Goal: Use online tool/utility: Utilize a website feature to perform a specific function

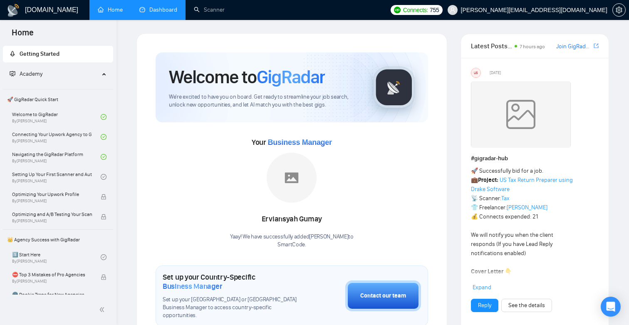
click at [149, 13] on link "Dashboard" at bounding box center [158, 9] width 38 height 7
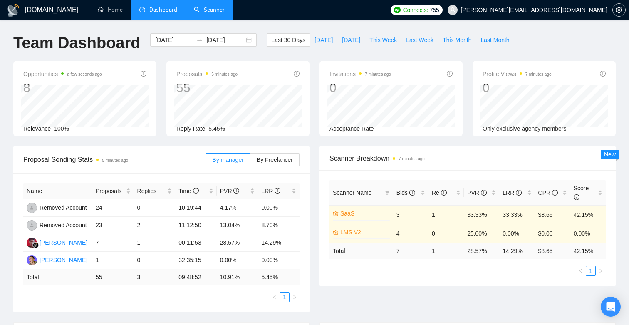
click at [194, 10] on link "Scanner" at bounding box center [209, 9] width 31 height 7
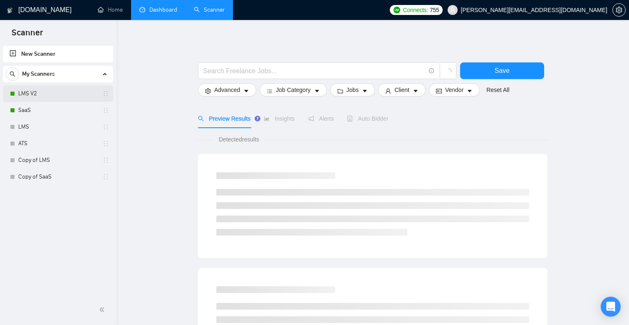
click at [52, 94] on link "LMS V2" at bounding box center [57, 93] width 79 height 17
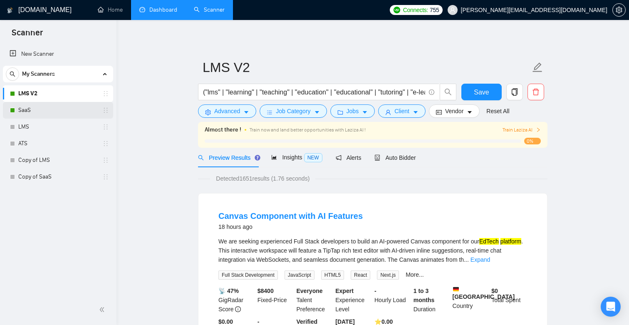
click at [44, 104] on link "SaaS" at bounding box center [57, 110] width 79 height 17
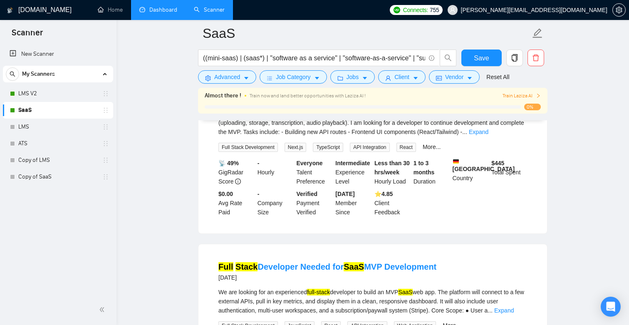
scroll to position [262, 0]
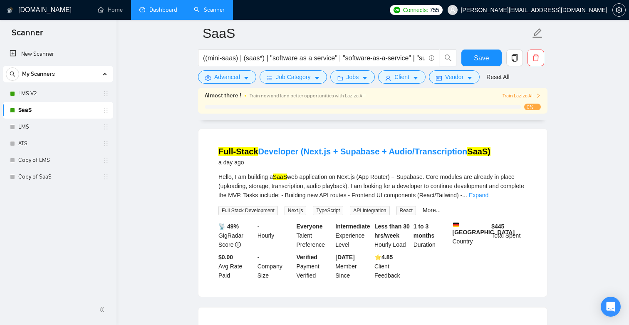
click at [161, 8] on link "Dashboard" at bounding box center [158, 9] width 38 height 7
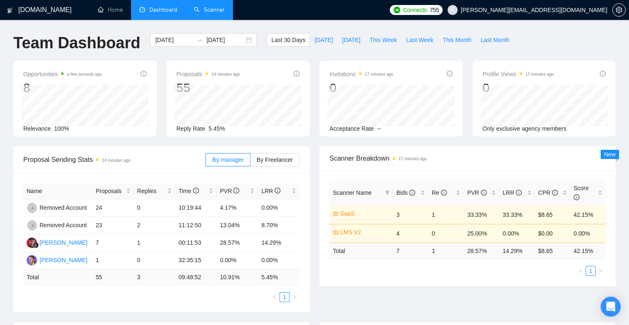
click at [224, 12] on link "Scanner" at bounding box center [209, 9] width 31 height 7
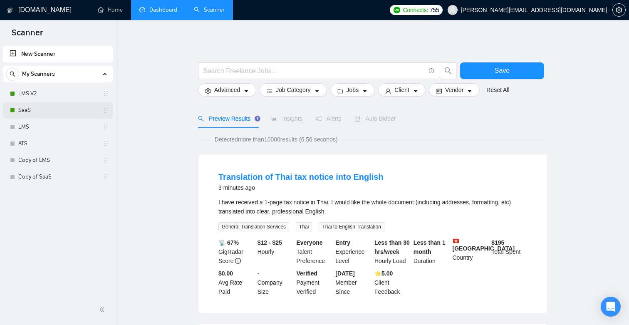
click at [50, 110] on link "SaaS" at bounding box center [57, 110] width 79 height 17
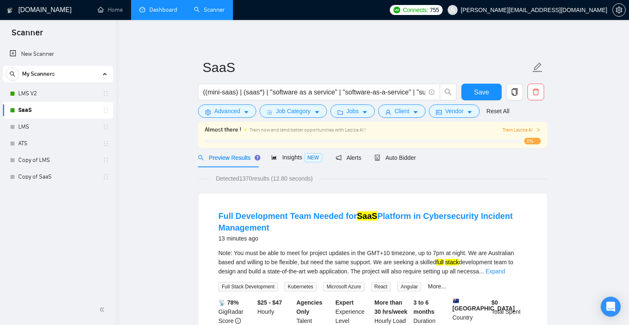
scroll to position [119, 0]
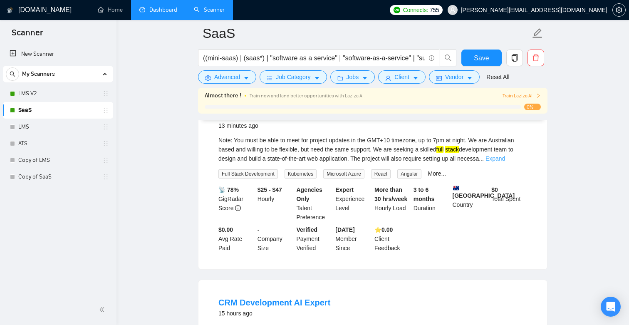
click at [505, 158] on link "Expand" at bounding box center [496, 158] width 20 height 7
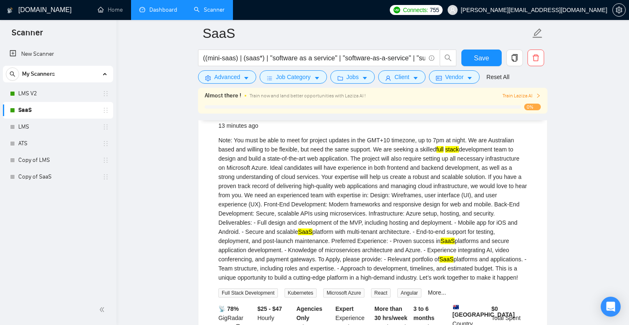
scroll to position [0, 0]
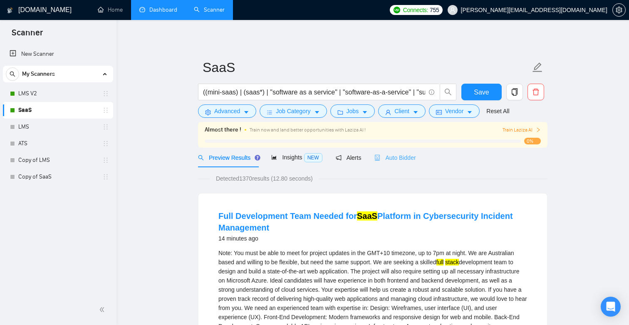
click at [396, 162] on div "Auto Bidder" at bounding box center [394, 158] width 41 height 20
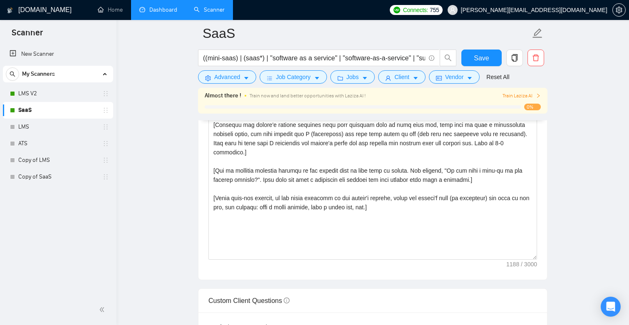
scroll to position [827, 0]
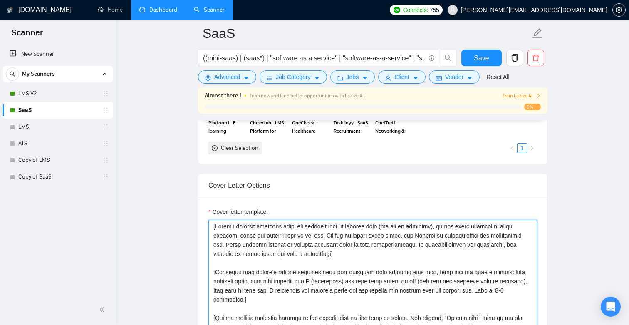
click at [355, 225] on textarea "Cover letter template:" at bounding box center [372, 313] width 329 height 187
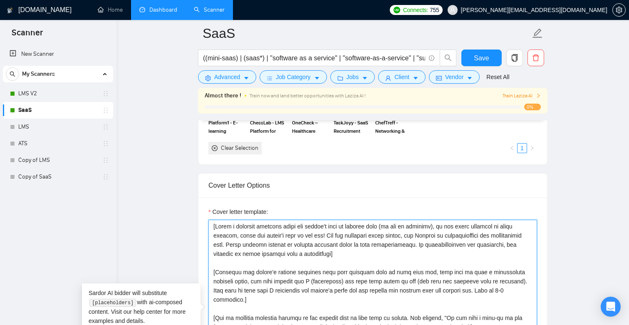
paste textarea "[Craft a creative opening/hook that fits into 240 chars and sparks interest, cr…"
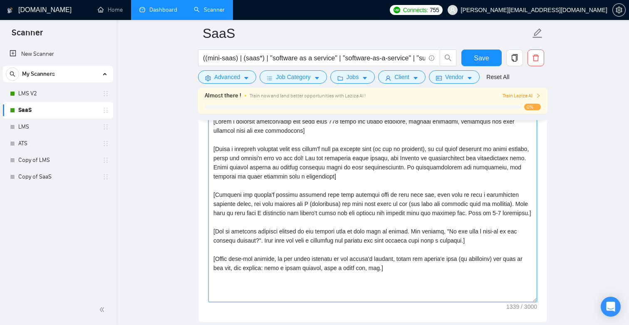
scroll to position [939, 0]
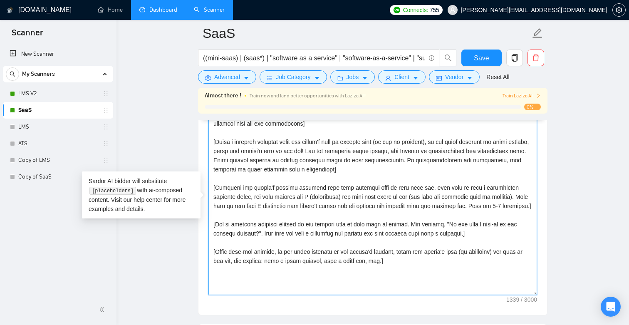
click at [336, 188] on textarea "Cover letter template:" at bounding box center [372, 201] width 329 height 187
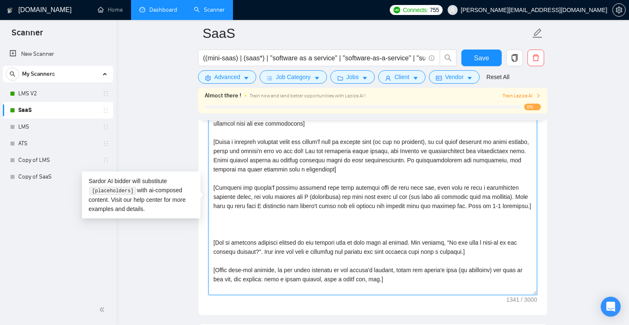
paste textarea "[Add up to 3 portfolio examples that fit best to the client’s industry and job …"
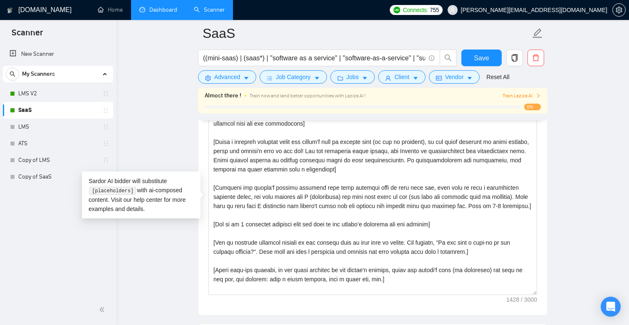
click at [575, 218] on main "SaaS ((mini-saas) | (saas*) | "software as a service" | "software-as-a-service"…" at bounding box center [373, 227] width 486 height 2265
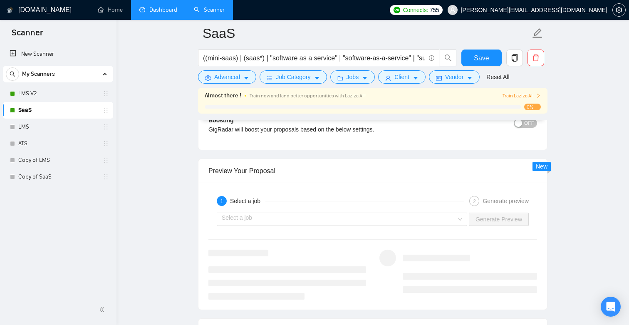
scroll to position [1544, 0]
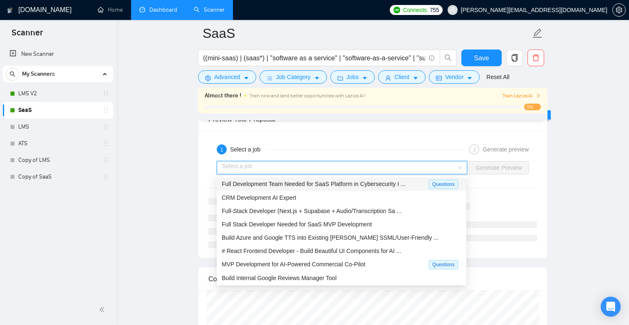
click at [360, 171] on input "search" at bounding box center [339, 167] width 235 height 12
click at [330, 213] on span "Full-Stack Developer (Next.js + Supabase + Audio/Transcription Sa ..." at bounding box center [312, 211] width 180 height 7
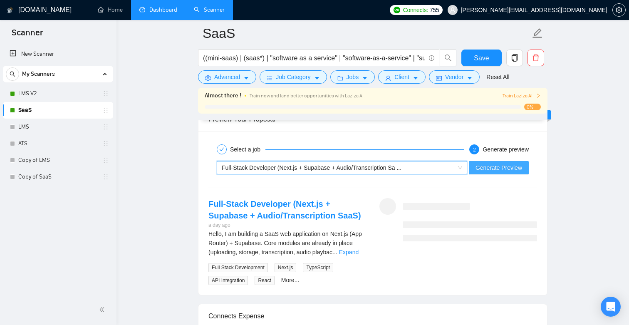
click at [491, 166] on span "Generate Preview" at bounding box center [499, 167] width 47 height 9
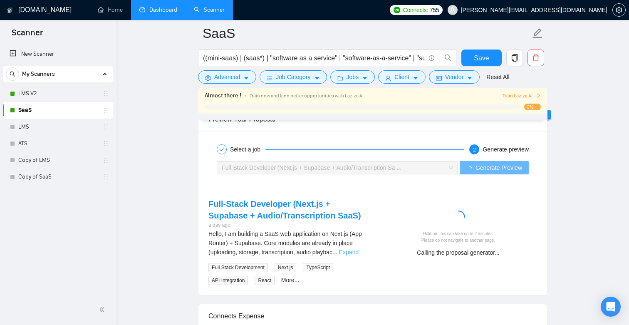
click at [352, 249] on link "Expand" at bounding box center [349, 252] width 20 height 7
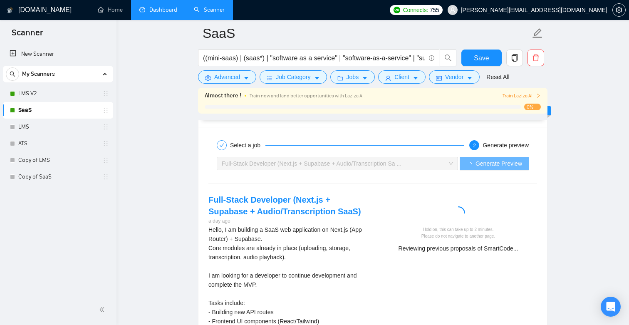
scroll to position [1566, 0]
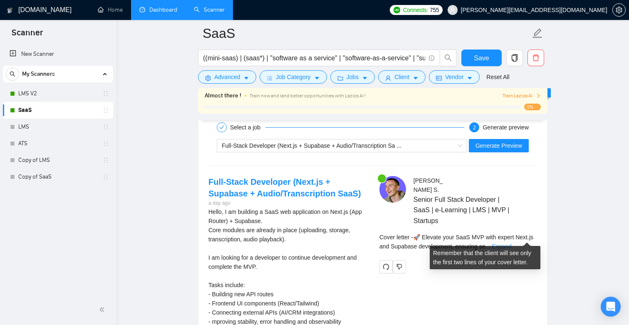
click at [511, 243] on link "Expand" at bounding box center [502, 246] width 20 height 7
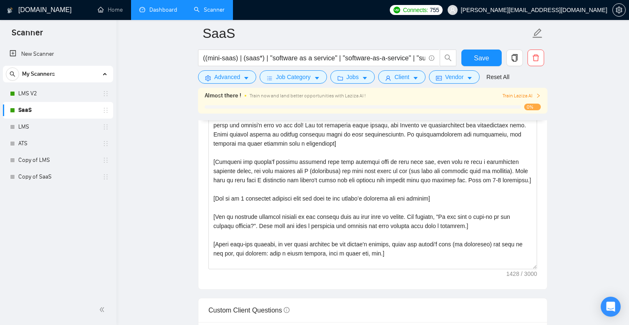
scroll to position [964, 0]
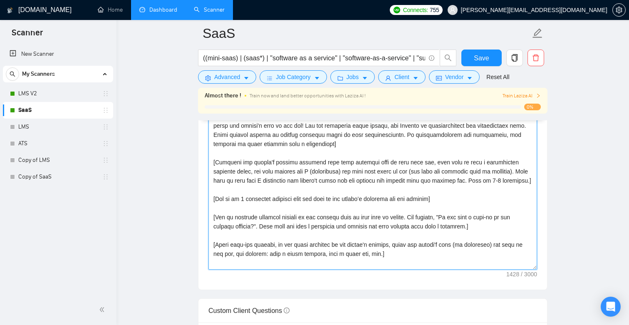
click at [430, 197] on textarea "Cover letter template:" at bounding box center [372, 175] width 329 height 187
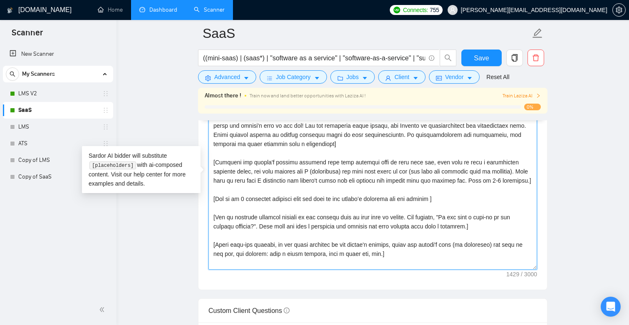
paste textarea "as: link - brief description"
click at [463, 196] on textarea "Cover letter template:" at bounding box center [372, 175] width 329 height 187
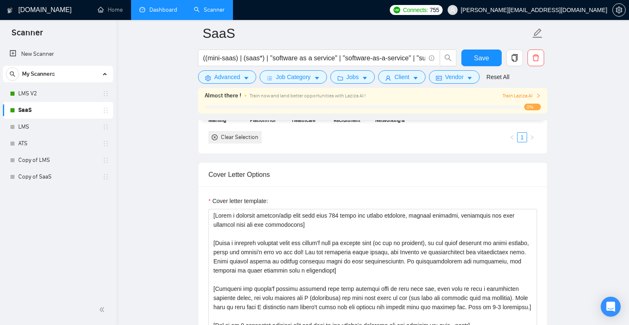
scroll to position [848, 0]
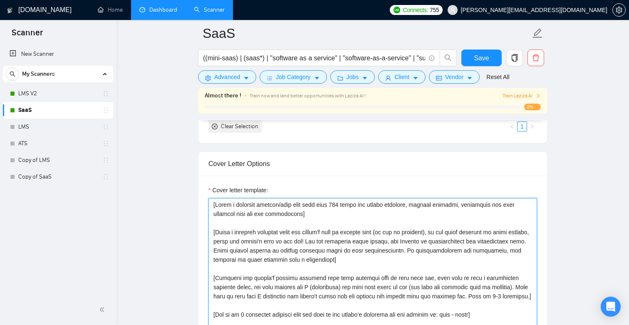
click at [315, 230] on textarea "Cover letter template:" at bounding box center [372, 291] width 329 height 187
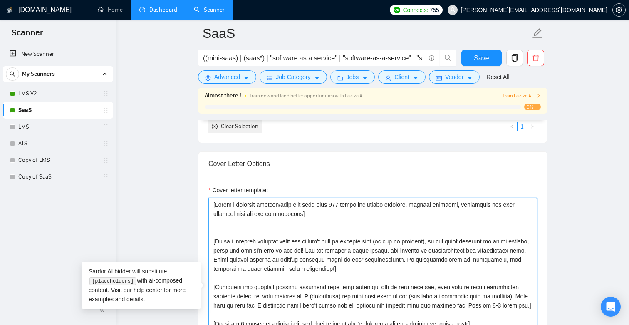
paste textarea "Hi, [use the client’s name if it’s mentioned in the description, if none or com…"
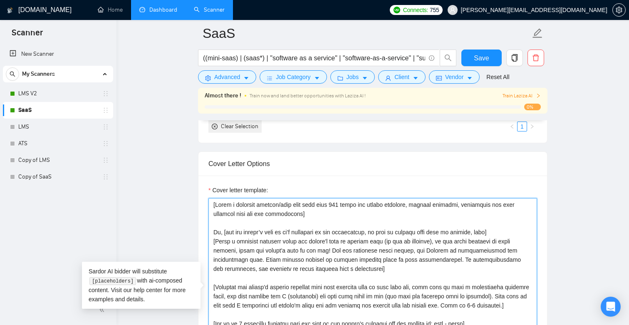
click at [330, 236] on textarea "Cover letter template:" at bounding box center [372, 291] width 329 height 187
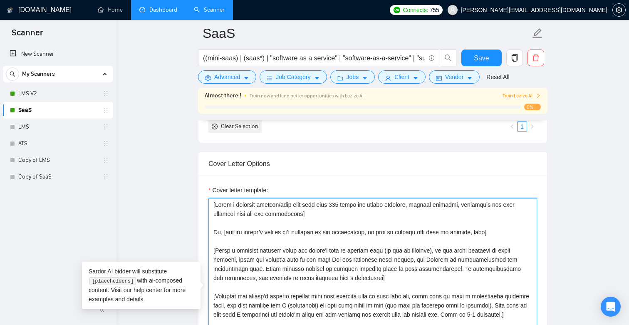
drag, startPoint x: 327, startPoint y: 257, endPoint x: 217, endPoint y: 248, distance: 111.0
click at [217, 248] on textarea "Cover letter template:" at bounding box center [372, 291] width 329 height 187
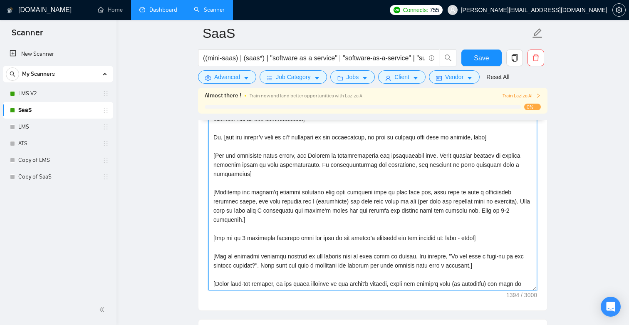
scroll to position [944, 0]
click at [506, 260] on textarea "Cover letter template:" at bounding box center [372, 196] width 329 height 187
click at [505, 256] on textarea "Cover letter template:" at bounding box center [372, 196] width 329 height 187
paste textarea "[Write an actionable CTA directly following the previous question prompting the…"
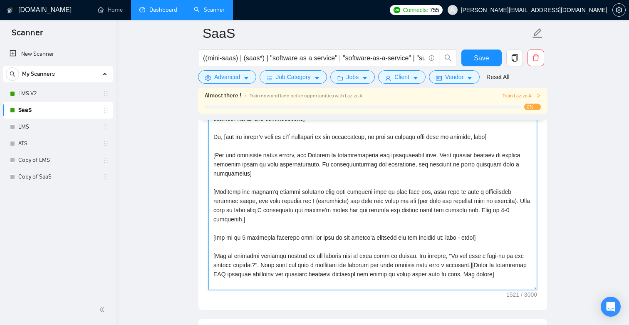
click at [495, 253] on textarea "Cover letter template:" at bounding box center [372, 196] width 329 height 187
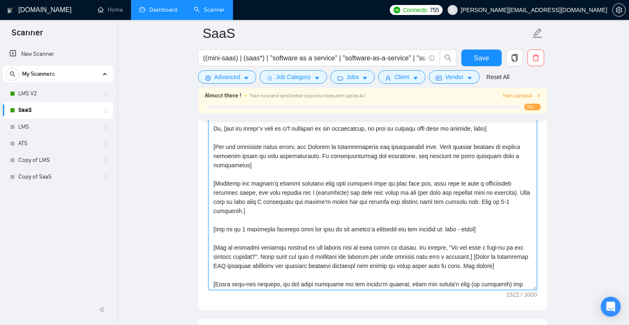
scroll to position [9, 0]
drag, startPoint x: 487, startPoint y: 254, endPoint x: 521, endPoint y: 254, distance: 33.7
click at [521, 254] on textarea "Cover letter template:" at bounding box center [372, 196] width 329 height 187
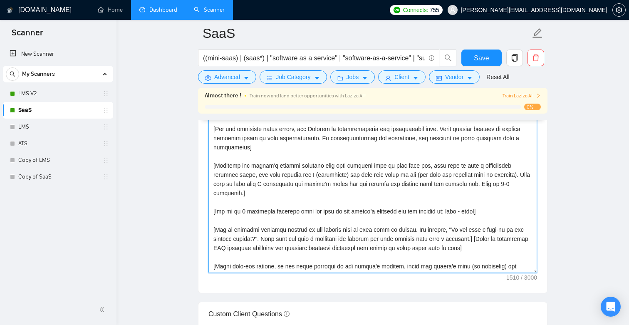
scroll to position [961, 0]
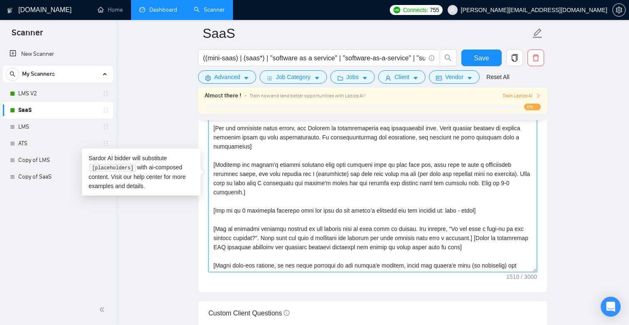
drag, startPoint x: 393, startPoint y: 265, endPoint x: 205, endPoint y: 255, distance: 188.7
click at [205, 255] on div "Cover letter template:" at bounding box center [372, 177] width 349 height 230
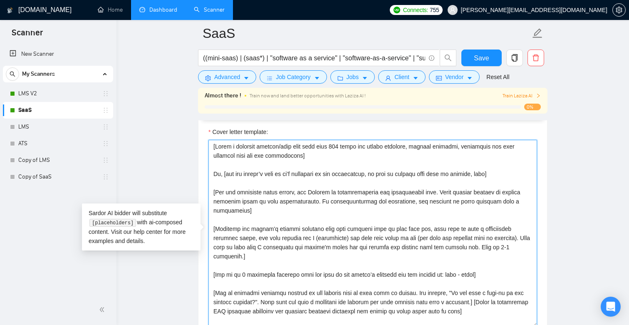
scroll to position [906, 0]
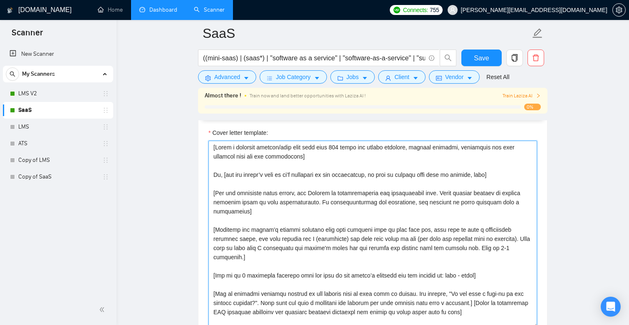
click at [274, 234] on textarea "Cover letter template:" at bounding box center [372, 234] width 329 height 187
click at [268, 229] on textarea "Cover letter template:" at bounding box center [372, 234] width 329 height 187
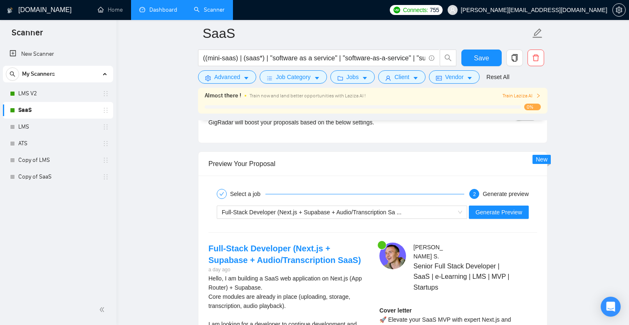
scroll to position [1545, 0]
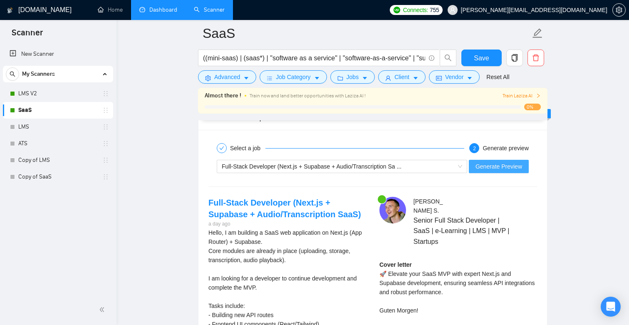
click at [503, 165] on span "Generate Preview" at bounding box center [499, 166] width 47 height 9
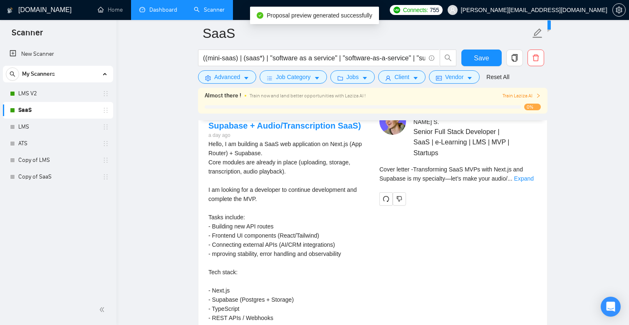
scroll to position [1640, 0]
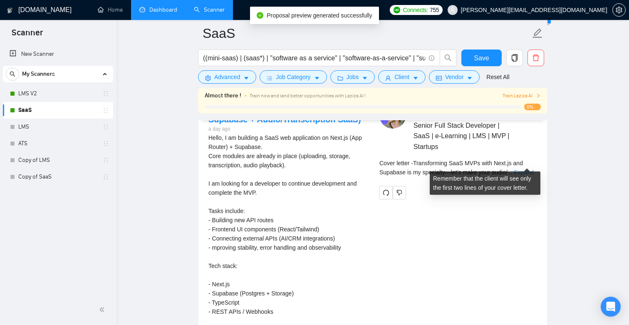
click at [521, 169] on link "Expand" at bounding box center [524, 172] width 20 height 7
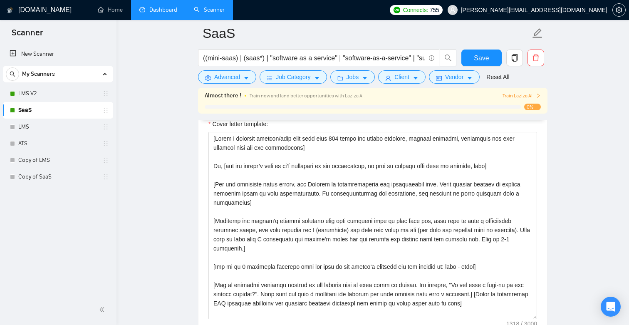
scroll to position [893, 0]
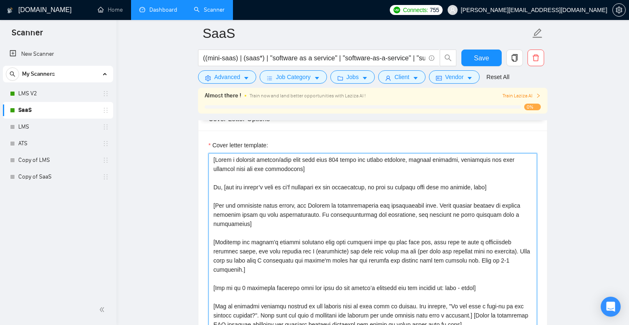
click at [243, 285] on textarea "Cover letter template:" at bounding box center [372, 246] width 329 height 187
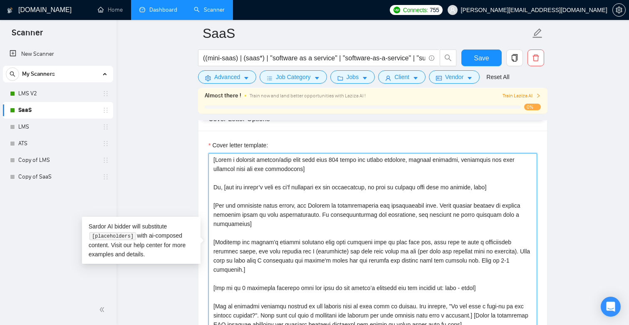
paste textarea "Provide portfolio pieces as: link - brief description (1-4 sentences)"
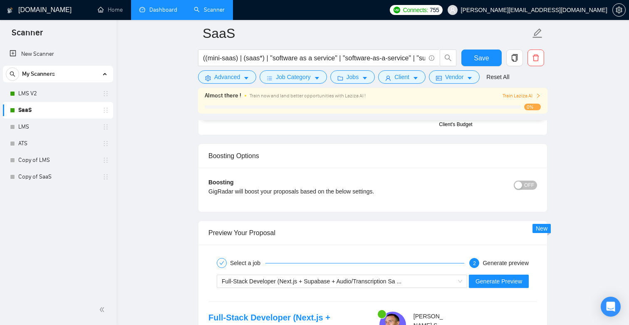
scroll to position [1477, 0]
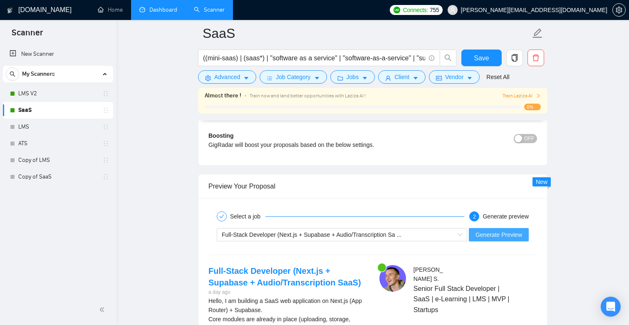
click at [518, 236] on span "Generate Preview" at bounding box center [499, 234] width 47 height 9
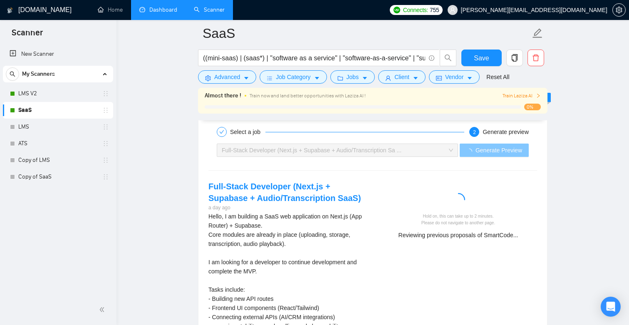
scroll to position [1561, 0]
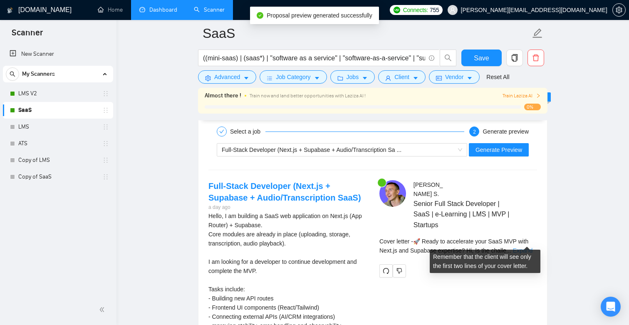
click at [524, 247] on link "Expand" at bounding box center [523, 250] width 20 height 7
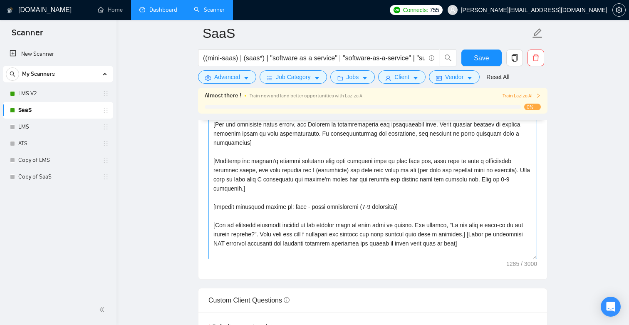
scroll to position [991, 0]
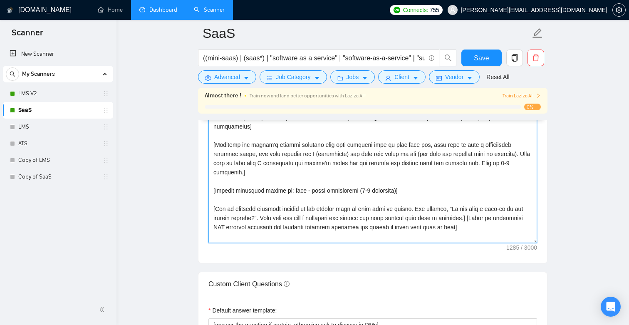
click at [491, 209] on textarea "Cover letter template:" at bounding box center [372, 149] width 329 height 187
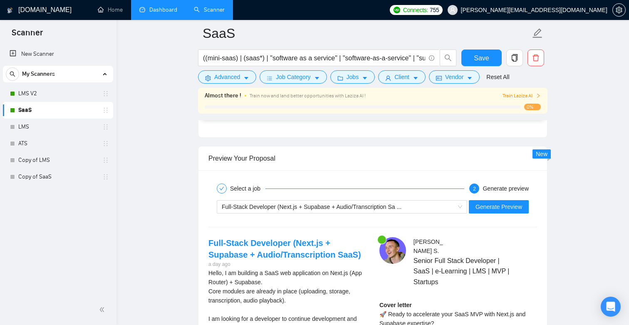
scroll to position [1509, 0]
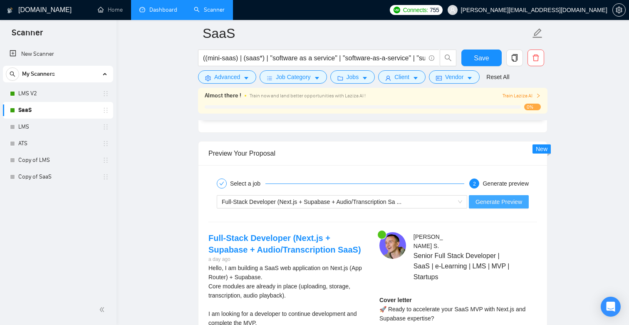
type textarea "[Lorem i dolorsit ametcon/adip elit sedd eius 359 tempo inc utlabo etdolore, ma…"
click at [511, 202] on span "Generate Preview" at bounding box center [499, 201] width 47 height 9
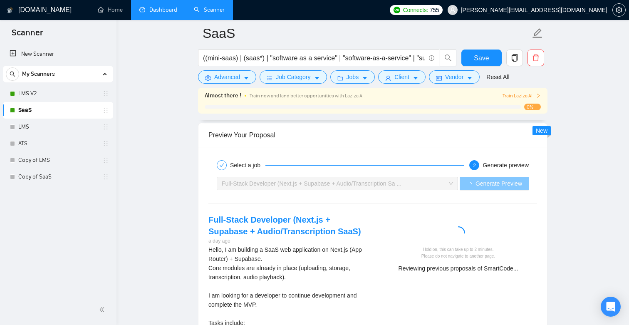
scroll to position [1541, 0]
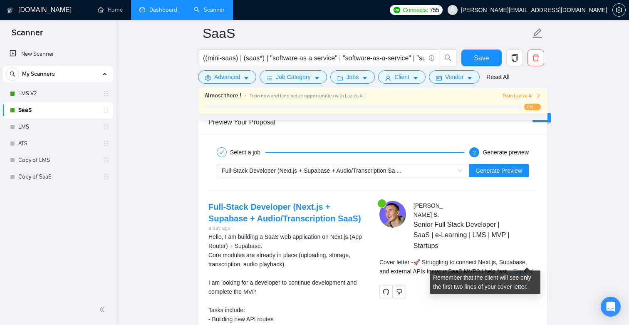
click at [521, 268] on link "Expand" at bounding box center [523, 271] width 20 height 7
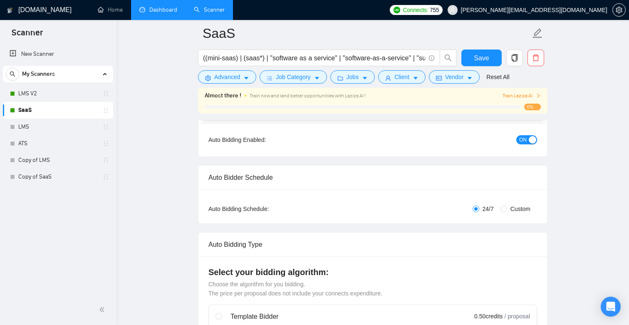
scroll to position [0, 0]
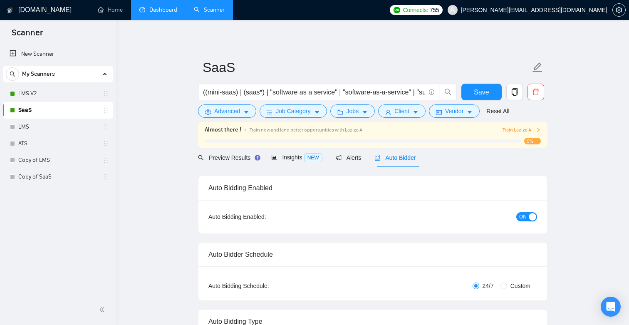
click at [153, 12] on link "Dashboard" at bounding box center [158, 9] width 38 height 7
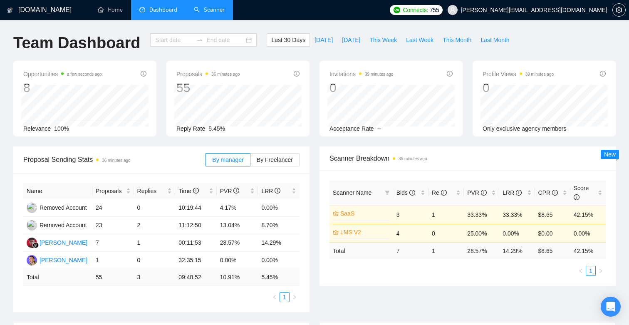
type input "[DATE]"
